Goal: Complete application form

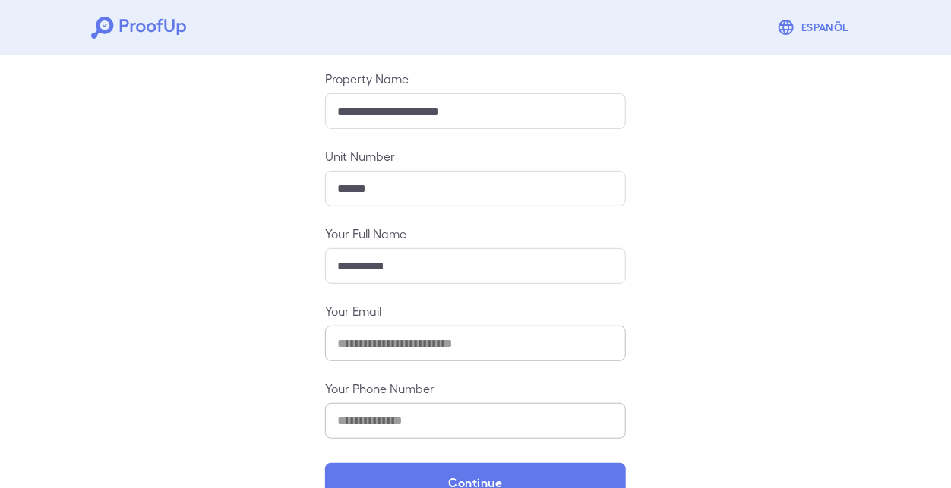
scroll to position [158, 0]
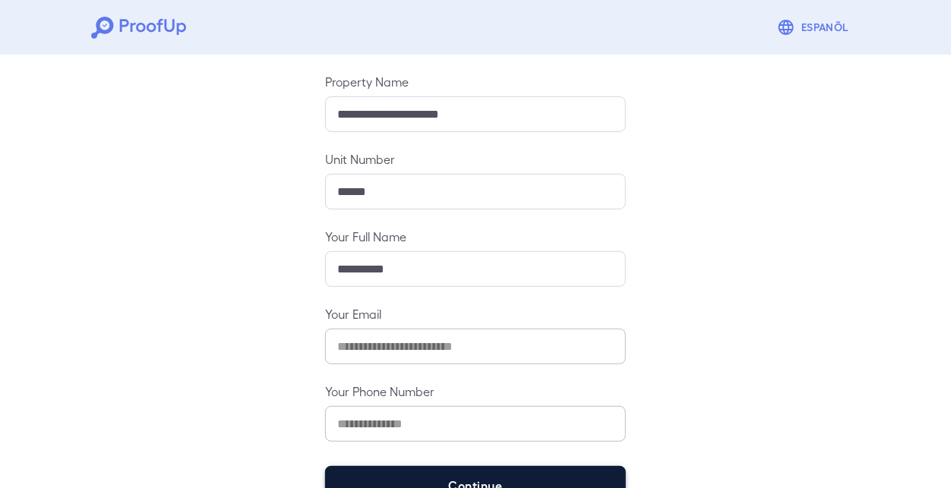
click at [436, 480] on button "Continue" at bounding box center [475, 486] width 301 height 40
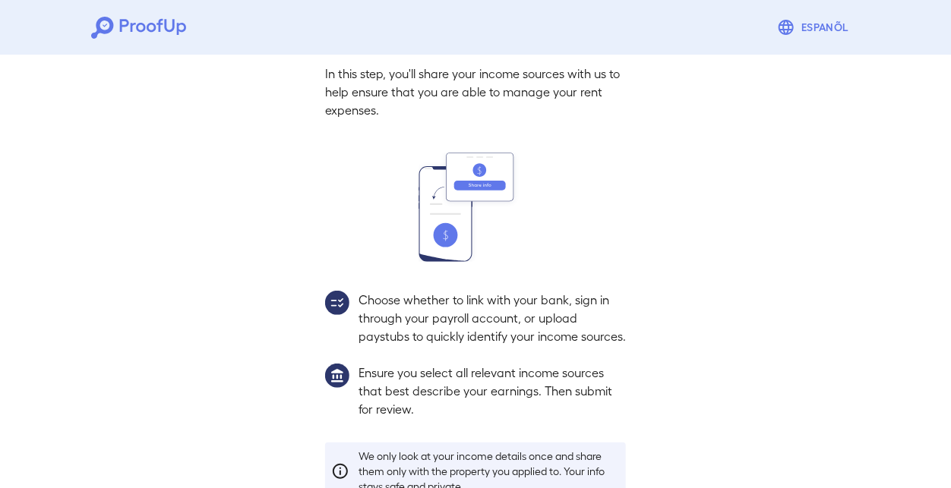
scroll to position [158, 0]
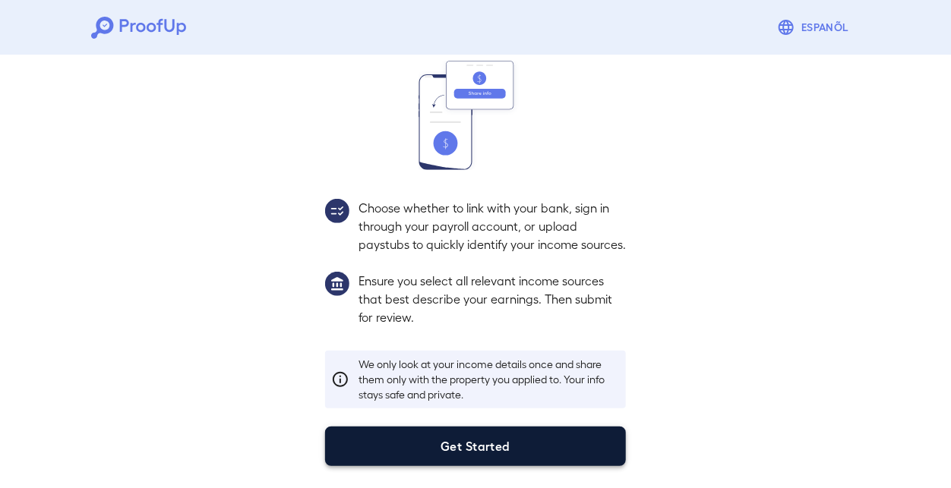
click at [464, 463] on button "Get Started" at bounding box center [475, 447] width 301 height 40
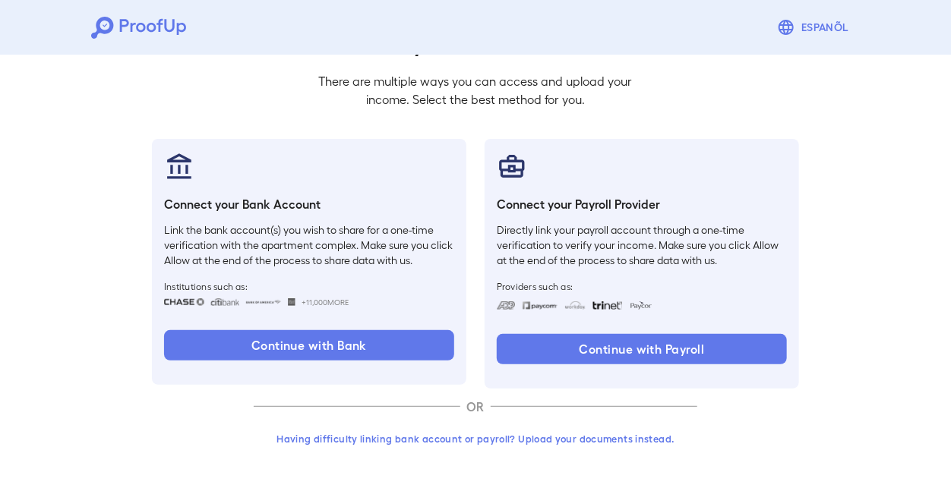
scroll to position [93, 0]
click at [457, 442] on button "Having difficulty linking bank account or payroll? Upload your documents instea…" at bounding box center [476, 438] width 444 height 27
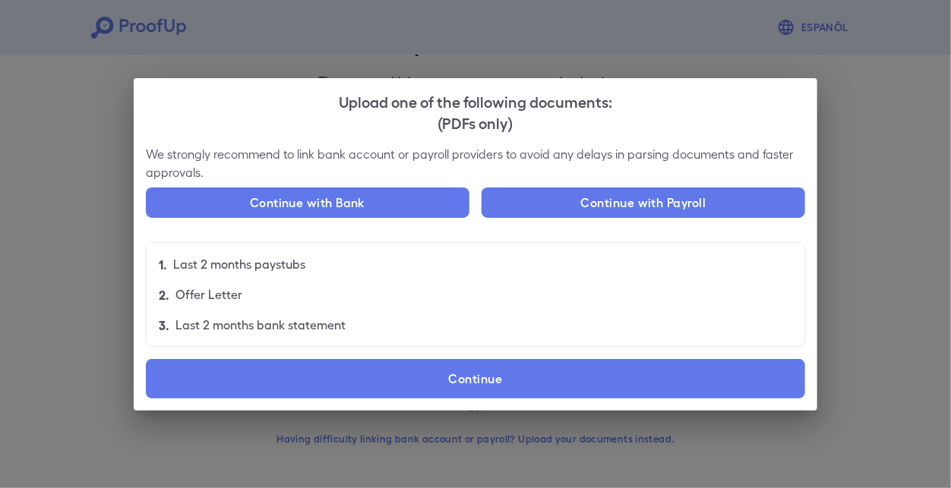
click at [798, 338] on li "3. Last 2 months bank statement" at bounding box center [476, 325] width 658 height 30
click at [82, 54] on div "Upload one of the following documents: (PDFs only) We strongly recommend to lin…" at bounding box center [475, 244] width 951 height 488
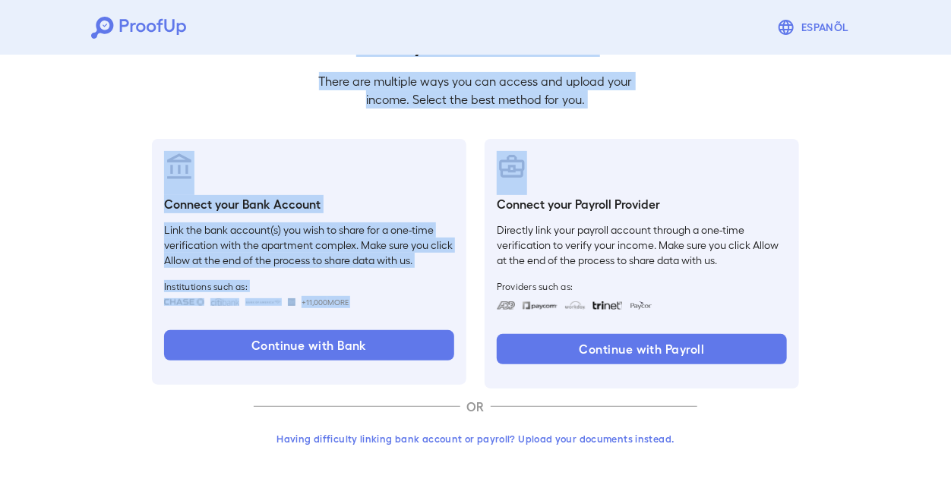
drag, startPoint x: 832, startPoint y: 113, endPoint x: 230, endPoint y: -52, distance: 624.0
click at [230, 0] on html "Espanõl Go back How Would You Like to Verify Your Income? There are multiple wa…" at bounding box center [475, 198] width 951 height 580
click at [248, 96] on div "Go back How Would You Like to Verify Your Income? There are multiple ways you c…" at bounding box center [476, 227] width 684 height 474
